Goal: Check status: Check status

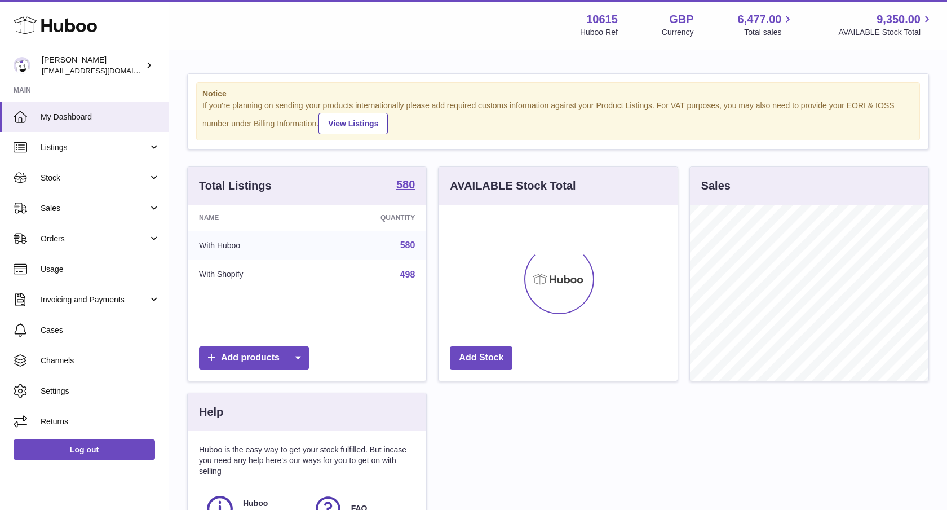
scroll to position [176, 239]
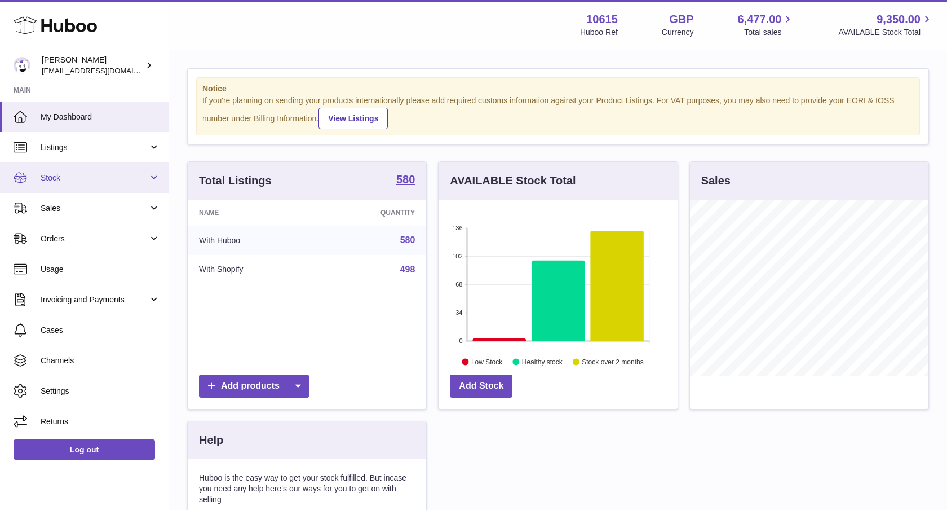
click at [60, 182] on span "Stock" at bounding box center [95, 177] width 108 height 11
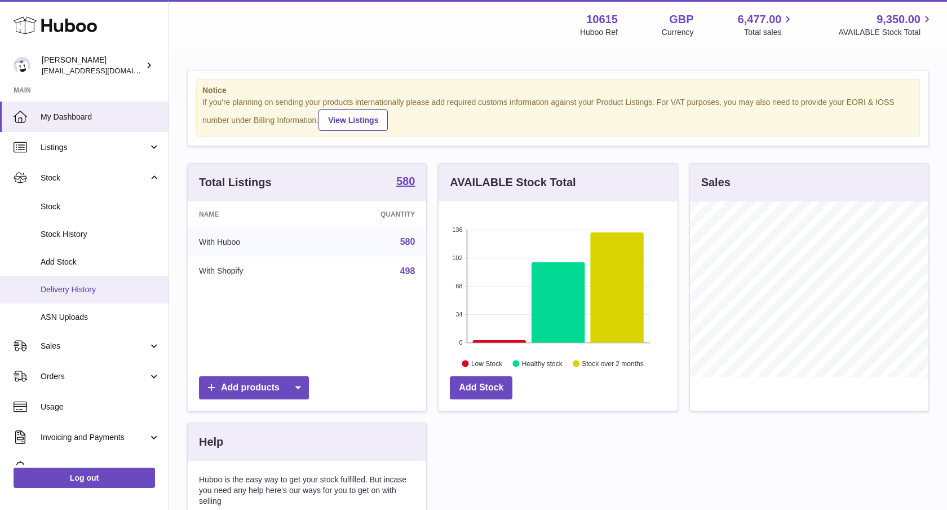
click at [83, 290] on span "Delivery History" at bounding box center [100, 289] width 119 height 11
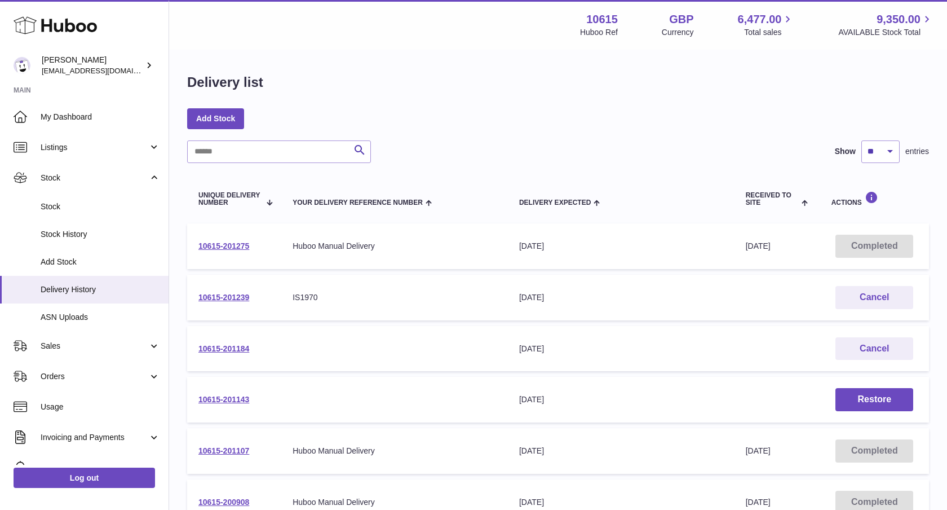
click at [787, 205] on span "Received to Site" at bounding box center [773, 199] width 54 height 15
